Goal: Task Accomplishment & Management: Manage account settings

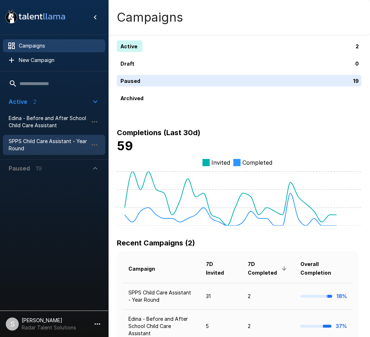
click at [29, 140] on span "SPPS Child Care Assistant - Year Round" at bounding box center [48, 145] width 79 height 14
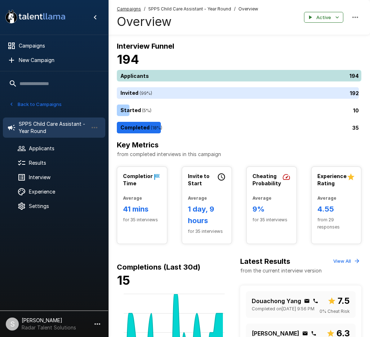
click at [162, 75] on div "194" at bounding box center [240, 76] width 247 height 12
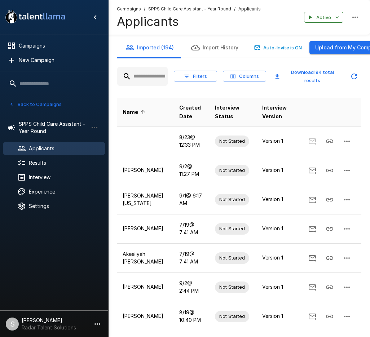
click at [141, 79] on input "text" at bounding box center [142, 76] width 51 height 13
click at [142, 79] on input "text" at bounding box center [142, 76] width 51 height 13
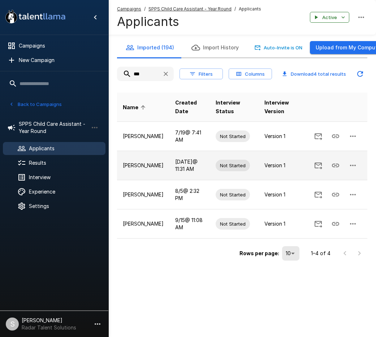
type input "***"
click at [354, 168] on icon "button" at bounding box center [352, 165] width 9 height 9
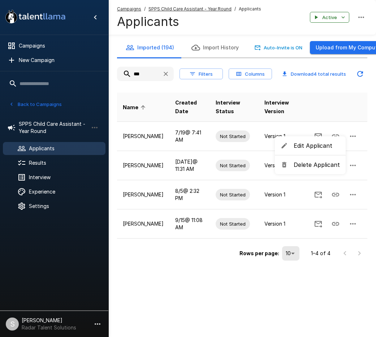
click at [314, 168] on span "Delete Applicant" at bounding box center [316, 165] width 46 height 9
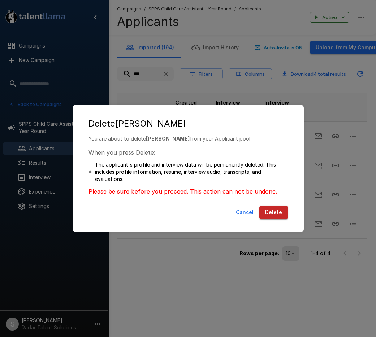
click at [273, 213] on button "Delete" at bounding box center [273, 212] width 28 height 13
